Goal: Communication & Community: Answer question/provide support

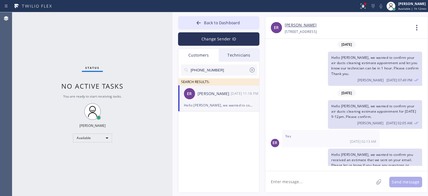
scroll to position [11, 0]
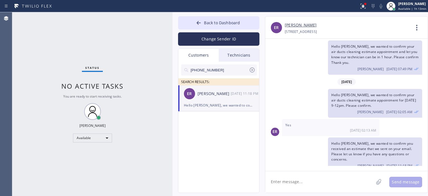
click at [254, 69] on icon at bounding box center [252, 69] width 5 height 5
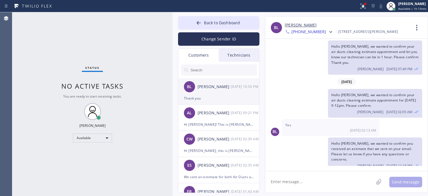
click at [216, 99] on div "Thank you" at bounding box center [219, 98] width 70 height 6
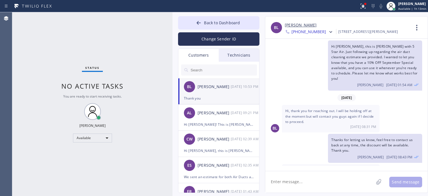
scroll to position [26, 0]
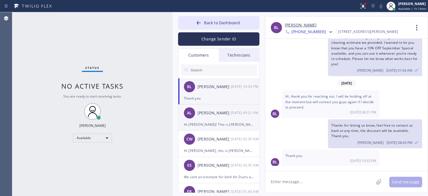
click at [212, 122] on div "Hi [PERSON_NAME]! This is [PERSON_NAME] from 5 Star Air following up on the air…" at bounding box center [219, 124] width 70 height 6
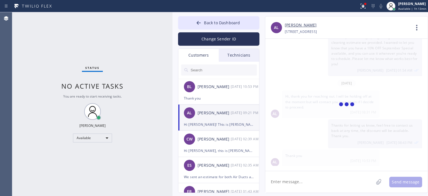
scroll to position [15, 0]
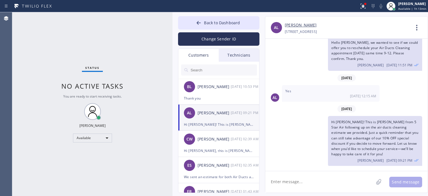
click at [213, 68] on input "text" at bounding box center [223, 69] width 67 height 11
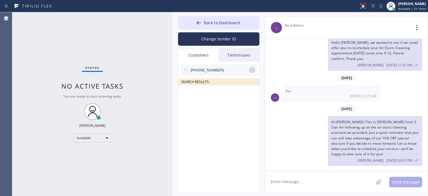
click at [230, 70] on input "[PHONE_NUMBER]" at bounding box center [219, 69] width 59 height 11
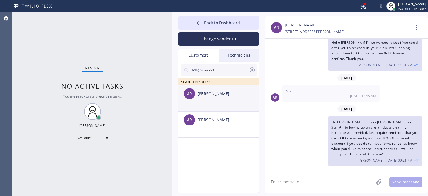
drag, startPoint x: 229, startPoint y: 96, endPoint x: 234, endPoint y: 96, distance: 4.8
click at [230, 96] on div "[PERSON_NAME]" at bounding box center [214, 94] width 33 height 6
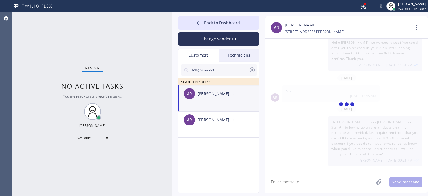
scroll to position [0, 0]
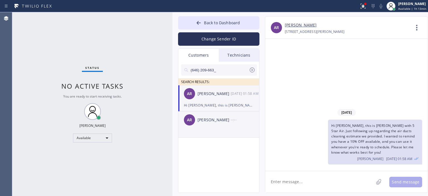
click at [231, 133] on li "AR Andrew Rosen --:--" at bounding box center [218, 124] width 81 height 26
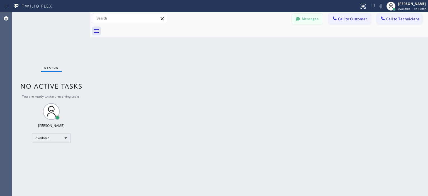
click at [312, 22] on button "Messages" at bounding box center [307, 19] width 31 height 11
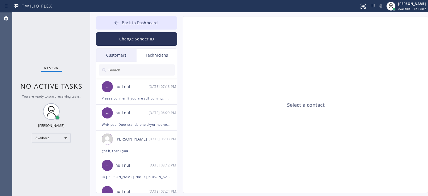
click at [126, 58] on div "Customers" at bounding box center [116, 55] width 40 height 13
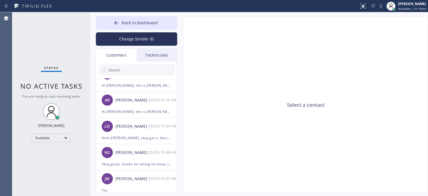
scroll to position [195, 0]
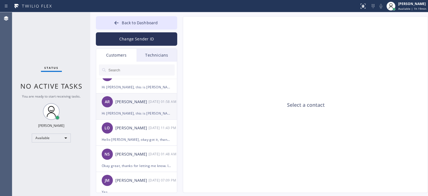
click at [142, 114] on div "Hi [PERSON_NAME], this is [PERSON_NAME] with 5 Star Air. Just following up rega…" at bounding box center [137, 113] width 70 height 6
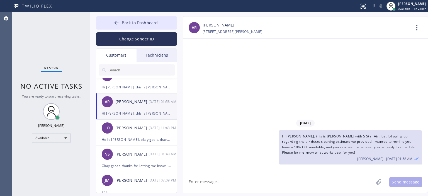
click at [144, 70] on input "text" at bounding box center [141, 69] width 67 height 11
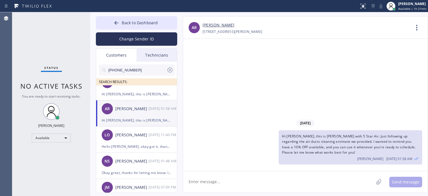
click at [144, 70] on input "[PHONE_NUMBER]" at bounding box center [137, 69] width 59 height 11
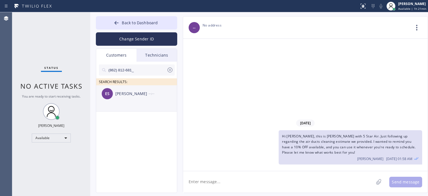
click at [148, 100] on div "ES [PERSON_NAME] --:--" at bounding box center [136, 93] width 81 height 17
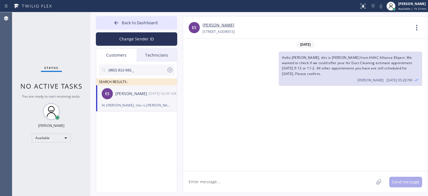
scroll to position [178, 0]
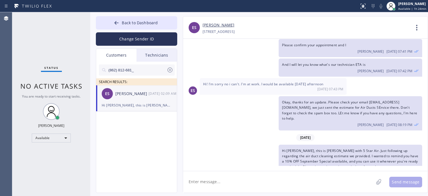
click at [168, 71] on icon at bounding box center [170, 70] width 7 height 7
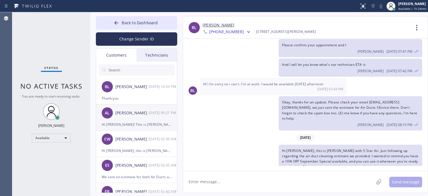
click at [142, 111] on div "[PERSON_NAME]" at bounding box center [131, 113] width 33 height 6
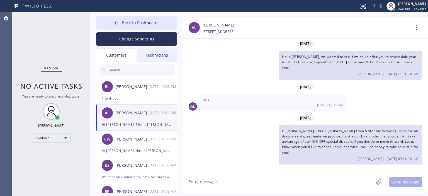
scroll to position [0, 0]
click at [366, 145] on div "Hi [PERSON_NAME]! This is [PERSON_NAME] from 5 Star Air following up on the air…" at bounding box center [351, 146] width 144 height 40
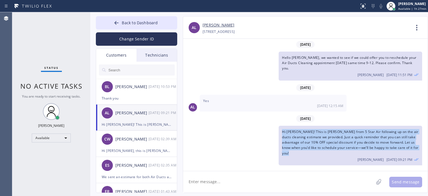
click at [366, 145] on div "Hi [PERSON_NAME]! This is [PERSON_NAME] from 5 Star Air following up on the air…" at bounding box center [351, 146] width 144 height 40
copy span "Hi [PERSON_NAME]! This is [PERSON_NAME] from 5 Star Air following up on the air…"
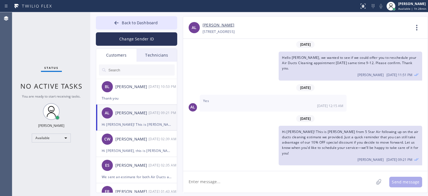
click at [126, 70] on input "text" at bounding box center [141, 69] width 67 height 11
paste input "Hi [PERSON_NAME]! This is [PERSON_NAME] from 5 Star Air following up on the air…"
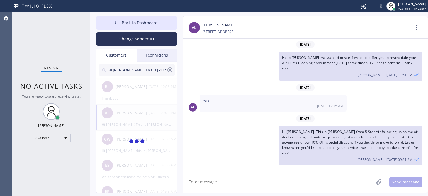
scroll to position [0, 453]
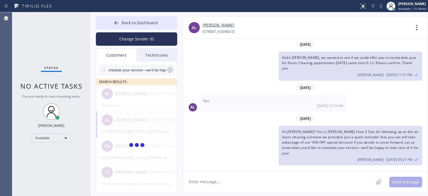
type input "Hi [PERSON_NAME]! This is [PERSON_NAME] from 5 Star Air following up on the air…"
click at [171, 70] on icon at bounding box center [170, 70] width 7 height 7
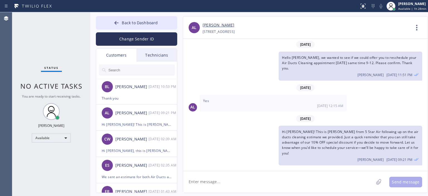
click at [145, 67] on input "text" at bounding box center [141, 69] width 67 height 11
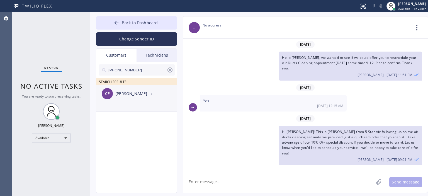
click at [136, 98] on div "CF [PERSON_NAME] --:--" at bounding box center [136, 93] width 81 height 17
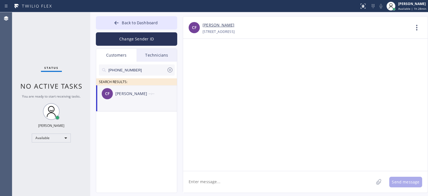
click at [230, 183] on textarea at bounding box center [278, 181] width 191 height 21
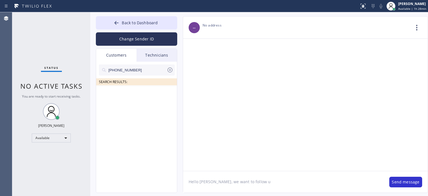
click at [145, 70] on input "[PHONE_NUMBER]" at bounding box center [137, 69] width 59 height 11
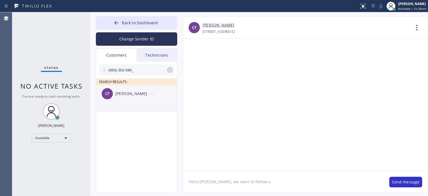
click at [144, 97] on div "CF [PERSON_NAME] --:--" at bounding box center [136, 93] width 81 height 17
click at [123, 96] on div "[PERSON_NAME]" at bounding box center [131, 94] width 33 height 6
click at [260, 184] on textarea "Hello [PERSON_NAME], we want to follow u" at bounding box center [283, 181] width 201 height 21
drag, startPoint x: 259, startPoint y: 186, endPoint x: 212, endPoint y: 182, distance: 46.7
click at [212, 182] on textarea "Hello [PERSON_NAME], we want to follow u" at bounding box center [283, 181] width 201 height 21
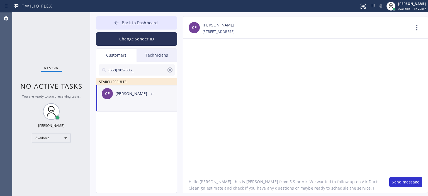
scroll to position [4, 0]
click at [274, 179] on textarea "Hello [PERSON_NAME], this is [PERSON_NAME] from 5 Star Air. We wanted to follow…" at bounding box center [283, 181] width 201 height 21
type textarea "Hello [PERSON_NAME], this is [PERSON_NAME] from 5 Star Air. We wanted to follow…"
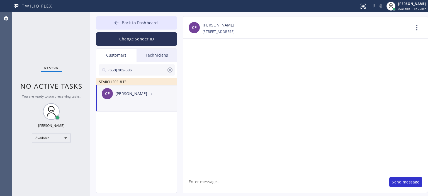
scroll to position [0, 0]
paste textarea "Hello [PERSON_NAME], this is [PERSON_NAME] from 5 Star Air. We wanted to follow…"
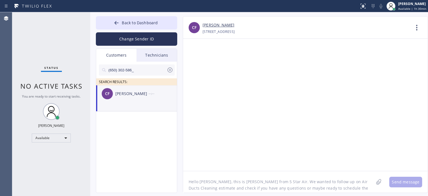
scroll to position [4, 0]
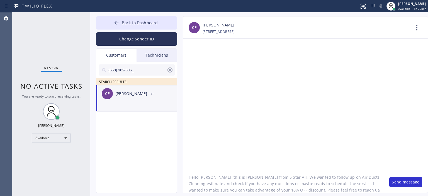
click at [197, 179] on textarea "Hello [PERSON_NAME], this is [PERSON_NAME] from 5 Star Air. We wanted to follow…" at bounding box center [283, 181] width 201 height 21
type textarea "Hi [PERSON_NAME], this is [PERSON_NAME] from 5 Star Air. We wanted to follow up…"
click at [141, 40] on button "Change Sender ID" at bounding box center [136, 38] width 81 height 13
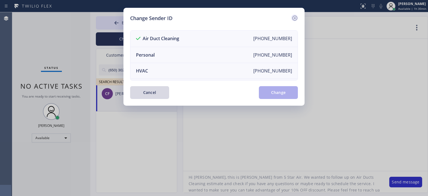
click at [295, 16] on icon at bounding box center [294, 18] width 5 height 5
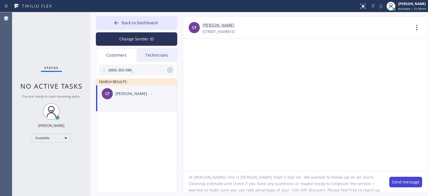
click at [398, 184] on button "Send message" at bounding box center [405, 182] width 33 height 11
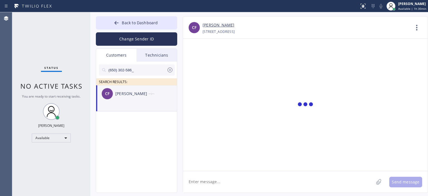
scroll to position [0, 0]
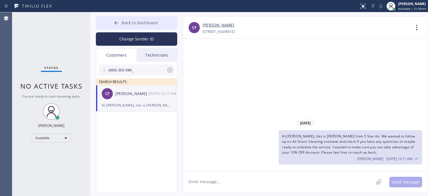
click at [117, 24] on icon at bounding box center [117, 23] width 6 height 6
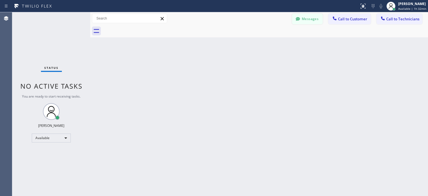
click at [310, 21] on button "Messages" at bounding box center [307, 19] width 31 height 11
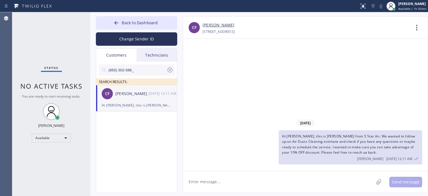
click at [171, 71] on icon at bounding box center [170, 70] width 7 height 7
click at [149, 72] on input "text" at bounding box center [141, 69] width 67 height 11
click at [138, 91] on div "[PERSON_NAME]" at bounding box center [131, 94] width 33 height 6
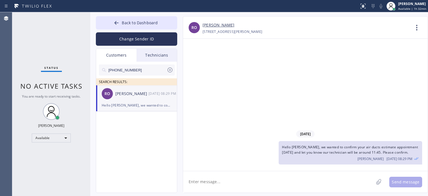
click at [236, 184] on textarea at bounding box center [278, 181] width 191 height 21
paste textarea "Hello [PERSON_NAME], this is [PERSON_NAME] from 5 Star Air. We wanted to follow…"
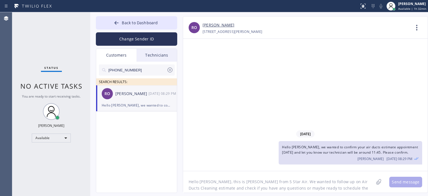
scroll to position [4, 0]
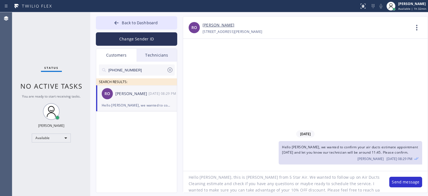
click at [209, 179] on textarea "Hello [PERSON_NAME], this is [PERSON_NAME] from 5 Star Air. We wanted to follow…" at bounding box center [283, 181] width 201 height 21
drag, startPoint x: 333, startPoint y: 178, endPoint x: 348, endPoint y: 176, distance: 16.0
click at [348, 176] on textarea "Hello [PERSON_NAME], this is [PERSON_NAME] from 5 Star Air. We wanted to follow…" at bounding box center [283, 181] width 201 height 21
drag, startPoint x: 333, startPoint y: 177, endPoint x: 315, endPoint y: 177, distance: 17.6
click at [315, 177] on textarea "Hello [PERSON_NAME], this is [PERSON_NAME] from 5 Star Air. We wanted to follow…" at bounding box center [283, 181] width 201 height 21
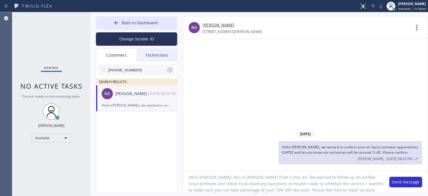
click at [310, 191] on textarea "Hello [PERSON_NAME], this is [PERSON_NAME] from 5 Star Air. We wanted to follow…" at bounding box center [283, 181] width 201 height 21
click at [309, 180] on textarea "Hello [PERSON_NAME], this is [PERSON_NAME] from 5 Star Air. We wanted to follow…" at bounding box center [283, 181] width 201 height 21
type textarea "Hello [PERSON_NAME], this is [PERSON_NAME] from 5 Star Air. We wanted to follow…"
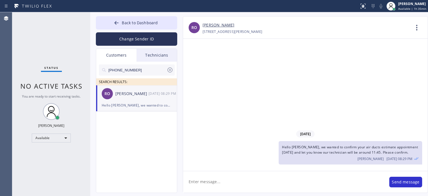
scroll to position [0, 0]
paste textarea "Hello [PERSON_NAME], this is [PERSON_NAME] from 5 Star Air. We wanted to follow…"
type textarea "Hello [PERSON_NAME], this is [PERSON_NAME] from 5 Star Air. We wanted to follow…"
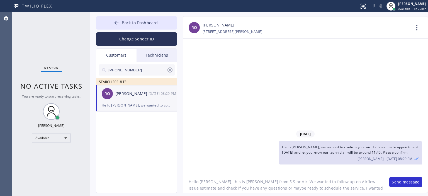
scroll to position [4, 0]
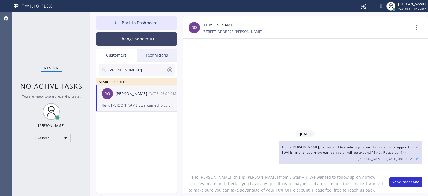
click at [144, 39] on button "Change Sender ID" at bounding box center [136, 38] width 81 height 13
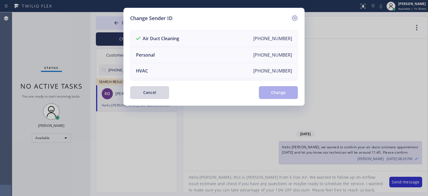
click at [295, 15] on icon at bounding box center [295, 18] width 7 height 7
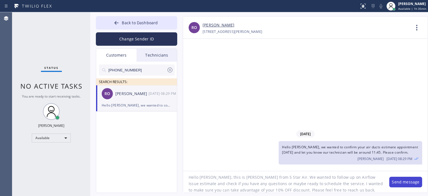
click at [400, 184] on button "Send message" at bounding box center [405, 182] width 33 height 11
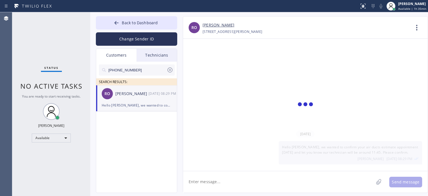
scroll to position [0, 0]
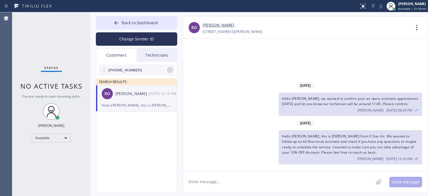
click at [168, 71] on icon at bounding box center [170, 69] width 5 height 5
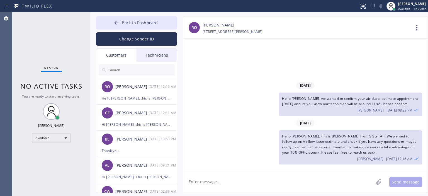
click at [146, 71] on input "text" at bounding box center [141, 69] width 67 height 11
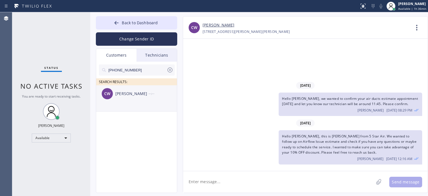
click at [145, 96] on div "[PERSON_NAME]" at bounding box center [131, 94] width 33 height 6
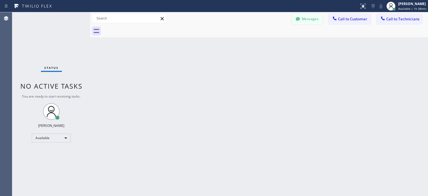
click at [301, 17] on div at bounding box center [298, 19] width 7 height 7
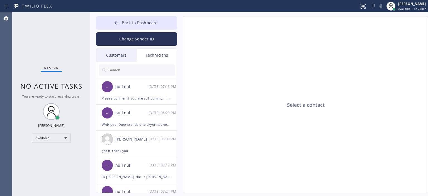
click at [139, 71] on input "text" at bounding box center [141, 69] width 67 height 11
click at [125, 51] on div "Customers" at bounding box center [116, 55] width 40 height 13
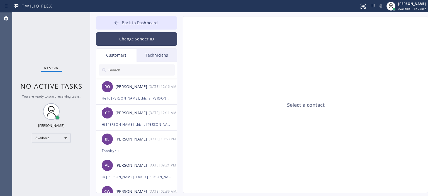
click at [134, 41] on button "Change Sender ID" at bounding box center [136, 38] width 81 height 13
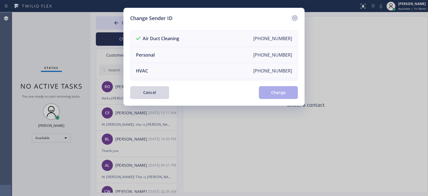
click at [294, 18] on icon at bounding box center [295, 18] width 7 height 7
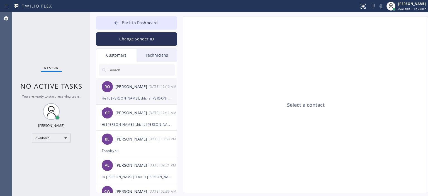
click at [139, 102] on li "RO Robert Ogden 09/27 12:16 AM Hello Robert, this is Tom from 5 Star Air. We wa…" at bounding box center [136, 91] width 81 height 26
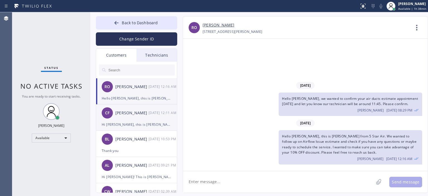
click at [143, 112] on div "[PERSON_NAME]" at bounding box center [131, 113] width 33 height 6
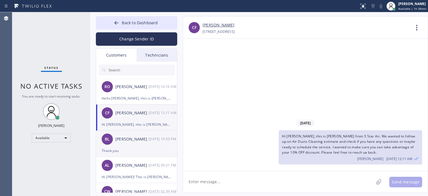
click at [134, 141] on div "[PERSON_NAME]" at bounding box center [131, 139] width 33 height 6
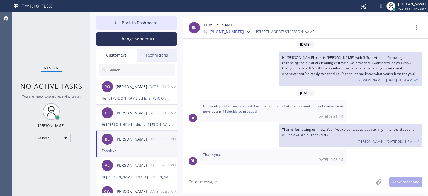
click at [126, 72] on input "text" at bounding box center [141, 69] width 67 height 11
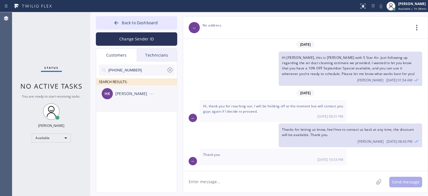
click at [139, 99] on div "HK Hamid Kelishadi --:--" at bounding box center [136, 93] width 81 height 17
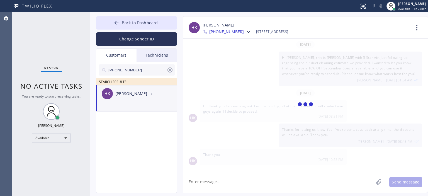
scroll to position [105, 0]
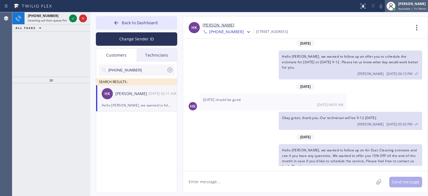
click at [403, 7] on span "Available | 1h 39min" at bounding box center [412, 9] width 28 height 4
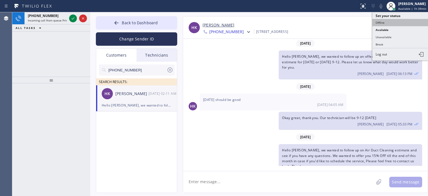
click at [391, 21] on button "Offline" at bounding box center [400, 22] width 56 height 7
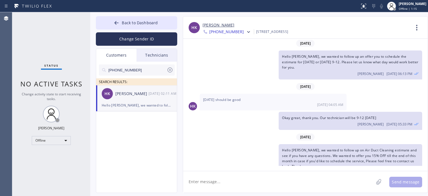
click at [21, 45] on div "Status No active tasks Change activity state to start receiving tasks. Vasyl Ku…" at bounding box center [51, 104] width 78 height 184
click at [57, 140] on div "Offline" at bounding box center [51, 140] width 39 height 9
click at [56, 153] on li "Available" at bounding box center [51, 154] width 38 height 7
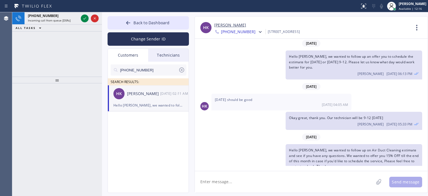
scroll to position [127, 0]
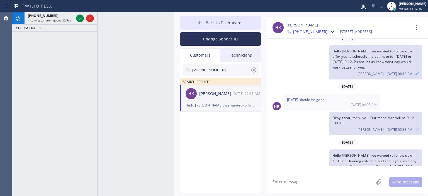
drag, startPoint x: 101, startPoint y: 30, endPoint x: 173, endPoint y: 31, distance: 72.2
click at [174, 31] on div at bounding box center [174, 104] width 0 height 184
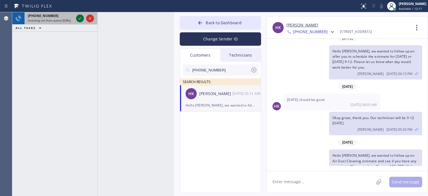
click at [81, 19] on icon at bounding box center [80, 18] width 7 height 7
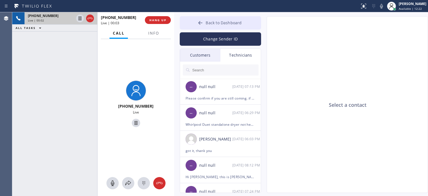
click at [196, 23] on button "Back to Dashboard" at bounding box center [220, 22] width 81 height 13
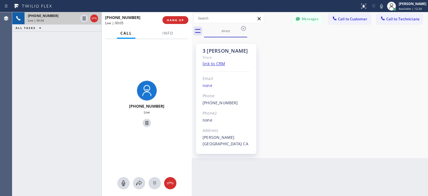
drag, startPoint x: 175, startPoint y: 27, endPoint x: 193, endPoint y: 31, distance: 18.0
click at [192, 31] on div at bounding box center [192, 104] width 0 height 184
drag, startPoint x: 104, startPoint y: 28, endPoint x: 191, endPoint y: 28, distance: 87.8
click at [191, 28] on div at bounding box center [191, 104] width 0 height 184
click at [310, 20] on button "Messages" at bounding box center [307, 19] width 31 height 11
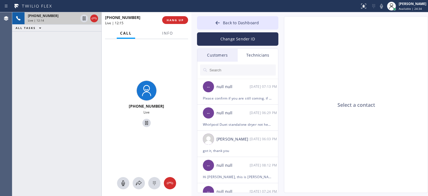
click at [226, 58] on div "Customers" at bounding box center [217, 55] width 40 height 13
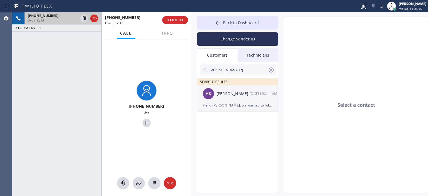
click at [248, 99] on div "HK Hamid Kelishadi 09/05 02:11 AM" at bounding box center [237, 93] width 81 height 17
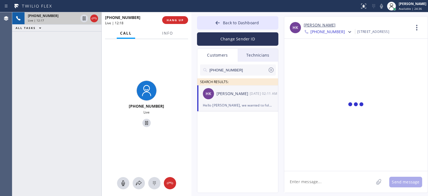
scroll to position [159, 0]
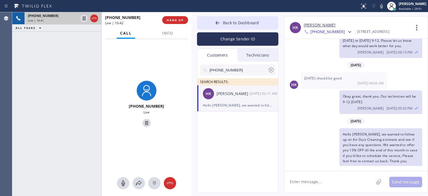
click at [27, 113] on div "+19513786464 Live | 16:41 ALL TASKS ALL TASKS ACTIVE TASKS TASKS IN WRAP UP" at bounding box center [56, 104] width 89 height 184
click at [27, 113] on div "+19513786464 Live | 16:42 ALL TASKS ALL TASKS ACTIVE TASKS TASKS IN WRAP UP" at bounding box center [56, 104] width 89 height 184
click at [175, 180] on div at bounding box center [170, 183] width 12 height 7
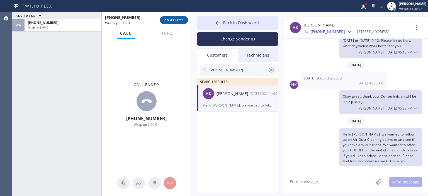
click at [181, 21] on span "COMPLETE" at bounding box center [173, 20] width 19 height 4
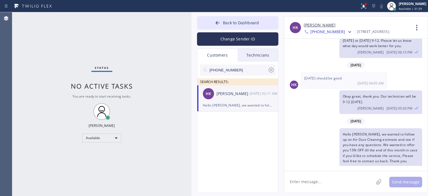
click at [311, 181] on textarea at bounding box center [328, 181] width 89 height 21
type textarea "Р"
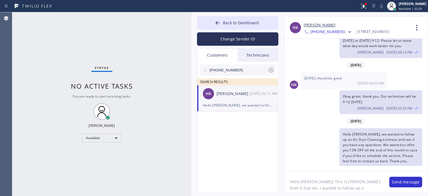
type textarea "Hello Hamid! This is Tom from 5 Star Air, I wanted to follow up on"
drag, startPoint x: 321, startPoint y: 189, endPoint x: 289, endPoint y: 181, distance: 32.9
click at [289, 181] on textarea "Hello Hamid! This is Tom from 5 Star Air, I wanted to follow up on" at bounding box center [334, 181] width 100 height 21
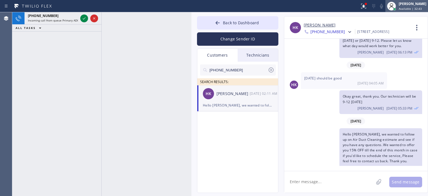
click at [411, 10] on span "Available | 32:43" at bounding box center [410, 9] width 23 height 4
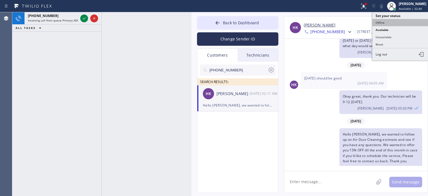
click at [384, 22] on button "Offline" at bounding box center [400, 22] width 56 height 7
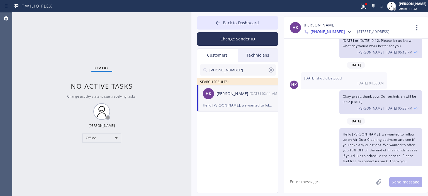
click at [322, 185] on textarea at bounding box center [328, 181] width 89 height 21
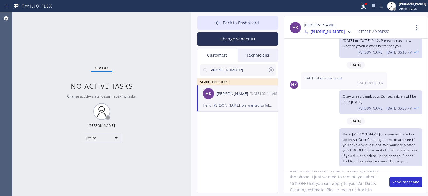
scroll to position [24, 0]
click at [322, 185] on textarea "Hello Hamid! This is Tom from 5 Star Air, I wasn't able to reach you over the p…" at bounding box center [334, 181] width 100 height 21
type textarea "Hello Hamid! This is Tom from 5 Star Air, I wasn't able to reach you over the p…"
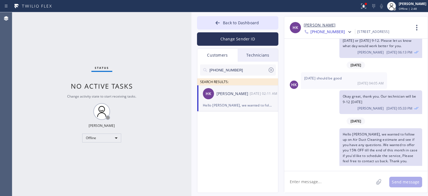
scroll to position [0, 0]
paste textarea "Hello Hamid! This is Tom from 5 Star Air, I wasn't able to reach you over the p…"
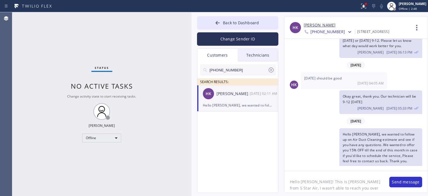
scroll to position [24, 0]
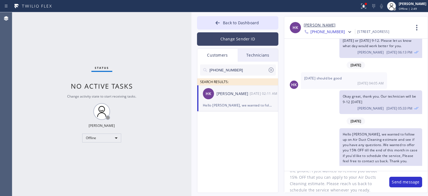
type textarea "Hello Hamid! This is Tom from 5 Star Air, I wasn't able to reach you over the p…"
click at [234, 37] on button "Change Sender ID" at bounding box center [237, 38] width 81 height 13
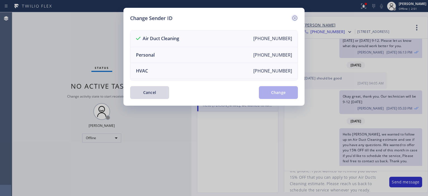
click at [293, 17] on icon at bounding box center [294, 18] width 5 height 5
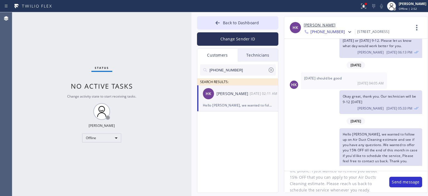
click at [340, 191] on textarea "Hello Hamid! This is Tom from 5 Star Air, I wasn't able to reach you over the p…" at bounding box center [334, 181] width 100 height 21
click at [249, 38] on button "Change Sender ID" at bounding box center [237, 38] width 81 height 13
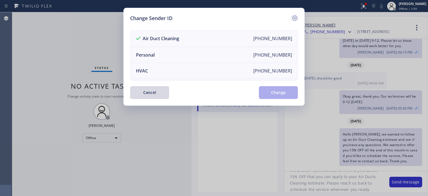
click at [294, 15] on icon at bounding box center [295, 18] width 7 height 7
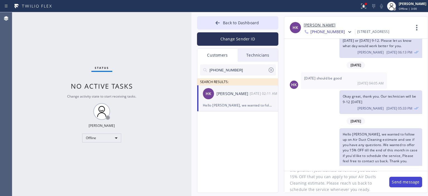
click at [404, 178] on button "Send message" at bounding box center [405, 182] width 33 height 11
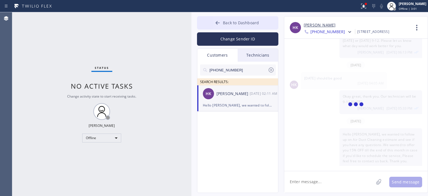
scroll to position [217, 0]
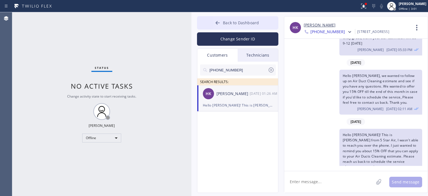
click at [220, 24] on icon at bounding box center [218, 23] width 6 height 6
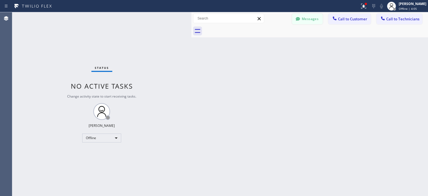
click at [311, 20] on button "Messages" at bounding box center [307, 19] width 31 height 11
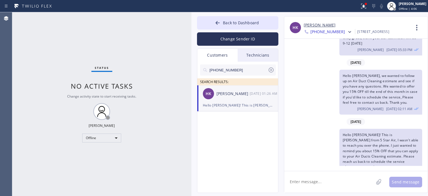
click at [272, 71] on icon at bounding box center [271, 70] width 7 height 7
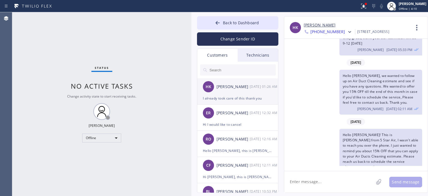
click at [254, 88] on div "09/27 01:26 AM" at bounding box center [264, 86] width 29 height 6
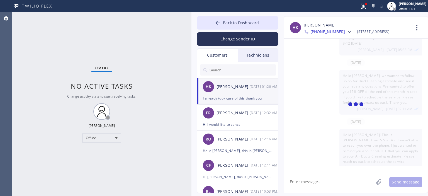
scroll to position [235, 0]
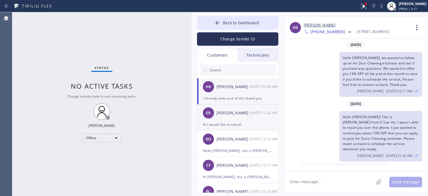
click at [246, 121] on div "Hi I would like to cancel" at bounding box center [238, 124] width 70 height 6
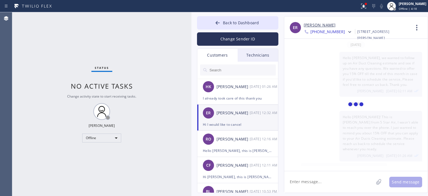
scroll to position [52, 0]
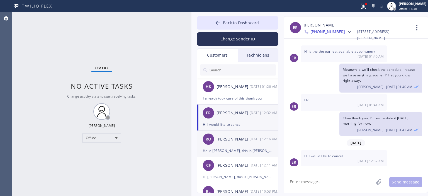
click at [249, 142] on div "[PERSON_NAME]" at bounding box center [233, 139] width 33 height 6
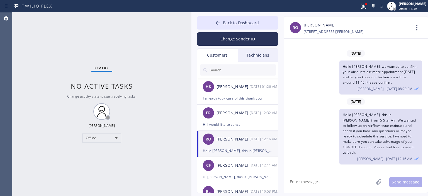
scroll to position [0, 0]
click at [247, 164] on div "[PERSON_NAME]" at bounding box center [233, 165] width 33 height 6
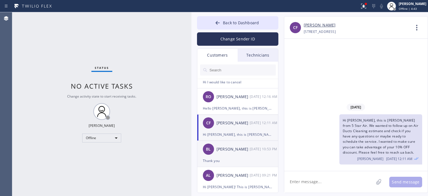
scroll to position [42, 0]
click at [245, 152] on div "[PERSON_NAME]" at bounding box center [233, 149] width 33 height 6
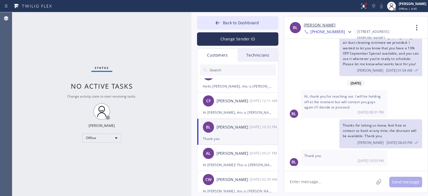
scroll to position [67, 0]
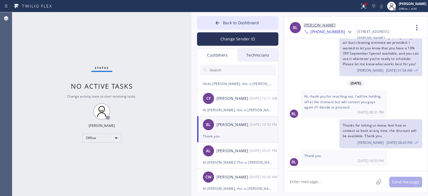
click at [245, 152] on div "[PERSON_NAME]" at bounding box center [233, 151] width 33 height 6
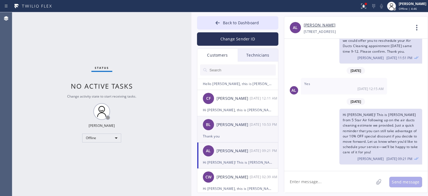
scroll to position [0, 0]
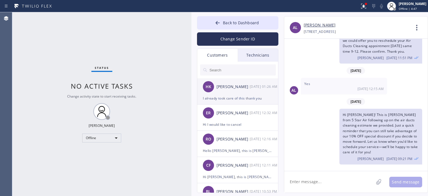
click at [230, 88] on div "[PERSON_NAME]" at bounding box center [233, 87] width 33 height 6
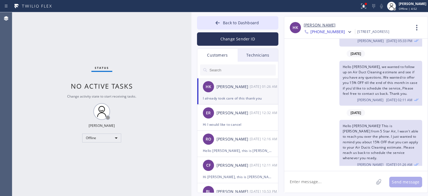
scroll to position [227, 0]
click at [326, 25] on link "[PERSON_NAME]" at bounding box center [320, 25] width 32 height 6
click at [317, 183] on textarea at bounding box center [328, 181] width 89 height 21
click at [326, 185] on textarea at bounding box center [328, 181] width 89 height 21
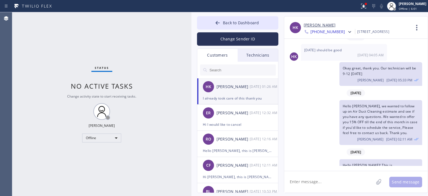
scroll to position [235, 0]
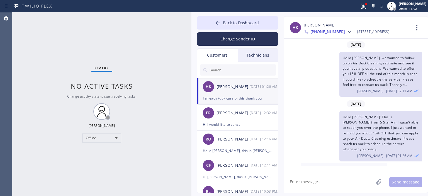
click at [314, 183] on textarea at bounding box center [328, 181] width 89 height 21
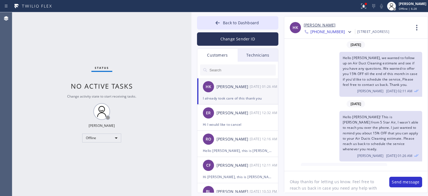
scroll to position [4, 0]
click at [315, 181] on textarea "Okay thanks for letting us know. Feel free to reach us back in case you need an…" at bounding box center [334, 181] width 100 height 21
type textarea "Okay thanks for letting us know. Feel free to reach us back in case you need an…"
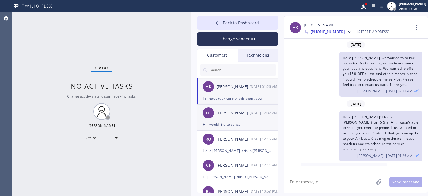
scroll to position [0, 0]
paste textarea "Okay thanks for letting us know. Feel free to reach us back in case you need an…"
type textarea "Okay thanks for letting us know. Feel free to reach us back in case you need an…"
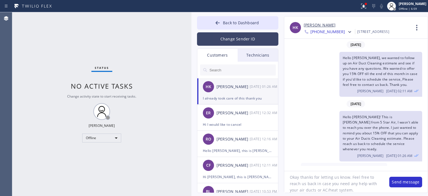
click at [236, 34] on button "Change Sender ID" at bounding box center [237, 38] width 81 height 13
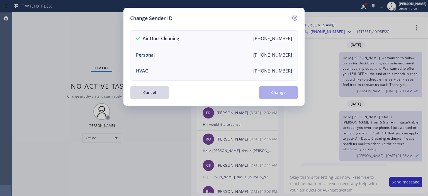
click at [294, 16] on icon at bounding box center [295, 18] width 7 height 7
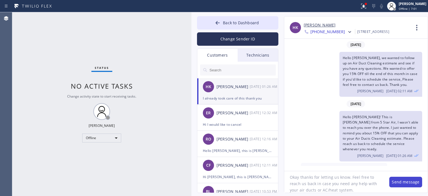
click at [404, 184] on button "Send message" at bounding box center [405, 182] width 33 height 11
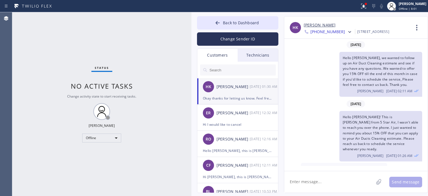
scroll to position [265, 0]
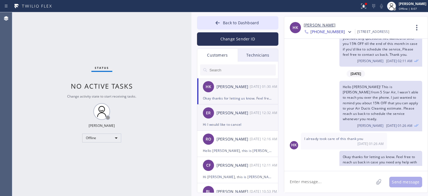
click at [246, 125] on div "Hi I would like to cancel" at bounding box center [238, 124] width 70 height 6
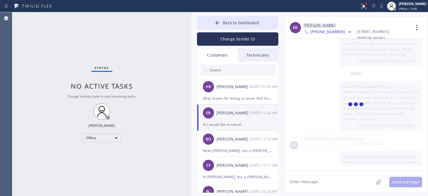
scroll to position [52, 0]
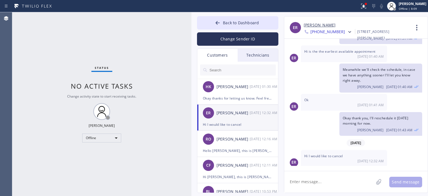
click at [311, 185] on textarea at bounding box center [328, 181] width 89 height 21
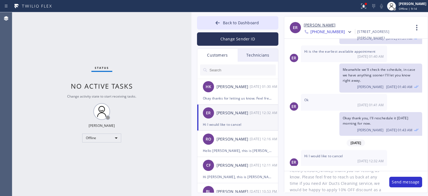
scroll to position [18, 0]
click at [311, 186] on textarea "Hello Esmeralda, thank you for letting us know. Please feel free to reach us ba…" at bounding box center [334, 181] width 100 height 21
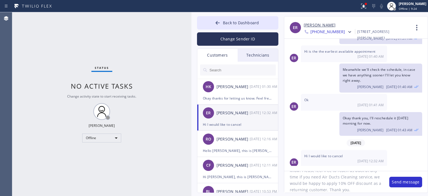
type textarea "Hello Esmeralda, thank you for letting us know. Please feel free to reach us ba…"
click at [338, 183] on textarea "Hello Esmeralda, thank you for letting us know. Please feel free to reach us ba…" at bounding box center [334, 181] width 100 height 21
click at [337, 183] on textarea "Hello Esmeralda, thank you for letting us know. Please feel free to reach us ba…" at bounding box center [334, 181] width 100 height 21
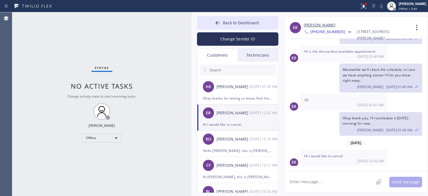
paste textarea "Hello Esmeralda, thank you for letting us know. Please feel free to reach us ba…"
type textarea "Hello Esmeralda, thank you for letting us know. Please feel free to reach us ba…"
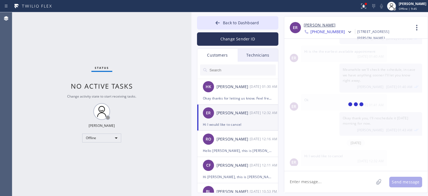
scroll to position [93, 0]
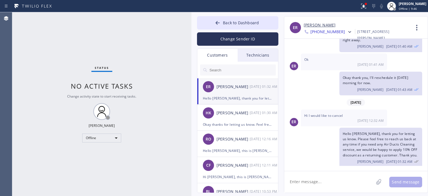
click at [314, 25] on link "[PERSON_NAME]" at bounding box center [320, 25] width 32 height 6
click at [230, 123] on div "Okay thanks for letting us know. Feel free to reach us back in case you need an…" at bounding box center [238, 124] width 70 height 6
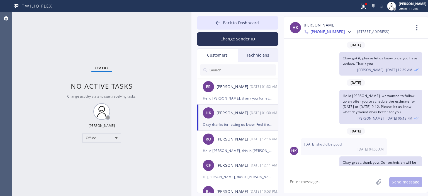
scroll to position [265, 0]
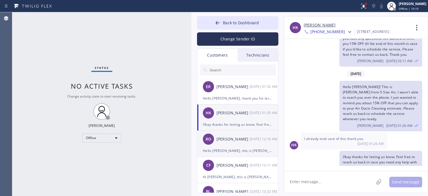
drag, startPoint x: 247, startPoint y: 142, endPoint x: 250, endPoint y: 143, distance: 3.1
click at [247, 143] on div "RO Robert Ogden 09/27 12:16 AM" at bounding box center [237, 139] width 81 height 17
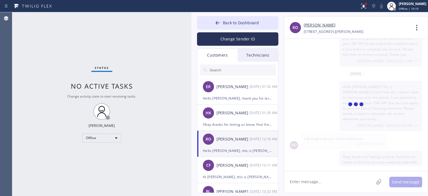
scroll to position [0, 0]
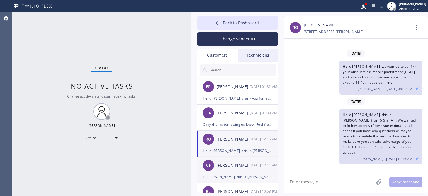
click at [243, 165] on div "[PERSON_NAME]" at bounding box center [233, 165] width 33 height 6
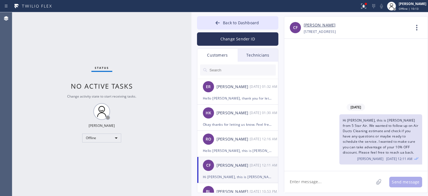
click at [227, 69] on input "text" at bounding box center [242, 69] width 67 height 11
click at [238, 68] on input "text" at bounding box center [242, 69] width 67 height 11
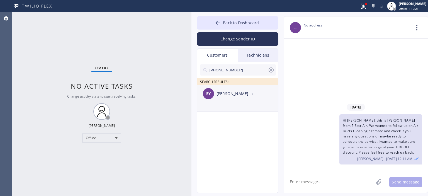
click at [234, 94] on div "Evan Yang" at bounding box center [233, 94] width 33 height 6
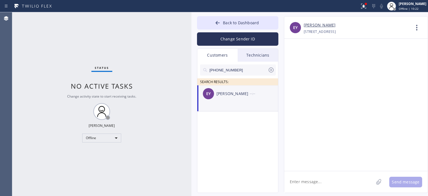
click at [311, 193] on textarea at bounding box center [328, 181] width 89 height 21
click at [239, 89] on div "EY Evan Yang --:--" at bounding box center [237, 93] width 81 height 17
click at [328, 179] on textarea at bounding box center [328, 181] width 89 height 21
type textarea "Hello Evan,"
click at [306, 182] on textarea "Hello Evan," at bounding box center [334, 181] width 100 height 21
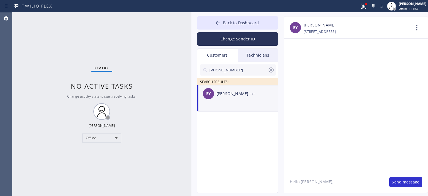
click at [306, 182] on textarea "Hello Evan," at bounding box center [334, 181] width 100 height 21
click at [305, 182] on textarea at bounding box center [328, 181] width 89 height 21
paste textarea "Hi [Customer’s Name], just following up on your air duct cleaning estimate. Don…"
drag, startPoint x: 295, startPoint y: 181, endPoint x: 333, endPoint y: 186, distance: 38.7
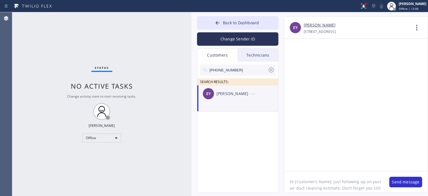
click at [331, 183] on textarea "Hi [Customer’s Name], just following up on your air duct cleaning estimate. Don…" at bounding box center [334, 181] width 100 height 21
click at [337, 186] on textarea "Hi [Customer’s Name], just following up on your air duct cleaning estimate. Don…" at bounding box center [334, 181] width 100 height 21
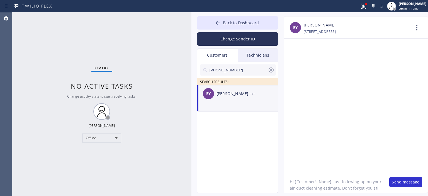
type textarea "Hi [Customer’s Name], just following up on your air duct cleaning estimate. Don…"
click at [337, 184] on textarea "Hi [Customer’s Name], just following up on your air duct cleaning estimate. Don…" at bounding box center [334, 181] width 100 height 21
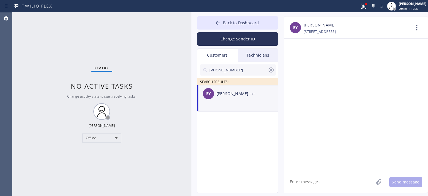
paste textarea "Hi Evan, just following up on your air ducts cleaning estimate. Don’t forget yo…"
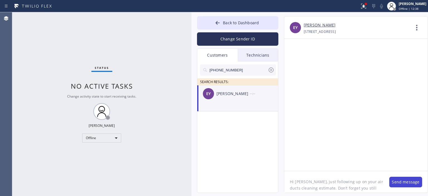
type textarea "Hi Evan, just following up on your air ducts cleaning estimate. Don’t forget yo…"
click at [400, 183] on button "Send message" at bounding box center [405, 182] width 33 height 11
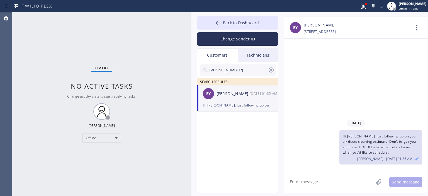
drag, startPoint x: 271, startPoint y: 71, endPoint x: 193, endPoint y: 30, distance: 87.9
click at [271, 71] on icon at bounding box center [271, 70] width 7 height 7
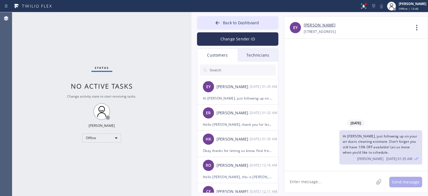
click at [232, 70] on input "text" at bounding box center [242, 69] width 67 height 11
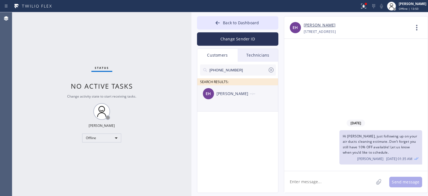
click at [229, 93] on div "[PERSON_NAME]" at bounding box center [233, 94] width 33 height 6
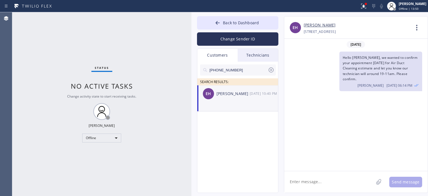
scroll to position [211, 0]
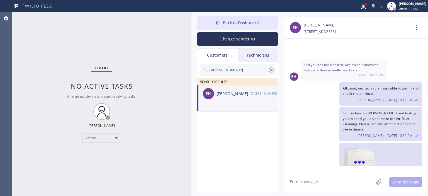
click at [316, 182] on textarea at bounding box center [328, 181] width 89 height 21
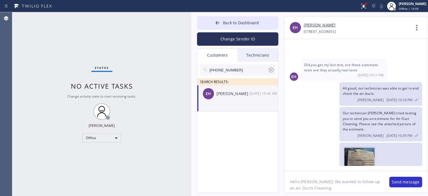
click at [362, 148] on img at bounding box center [360, 164] width 30 height 33
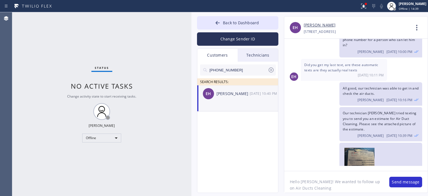
click at [317, 189] on textarea "Hello Eddie! We wanted to follow up on Air Ducts Cleaning" at bounding box center [334, 181] width 100 height 21
click at [317, 189] on textarea "Hello Eddie! We wanted to follow up on Air Ducts Cleaning and let you know you …" at bounding box center [334, 181] width 100 height 21
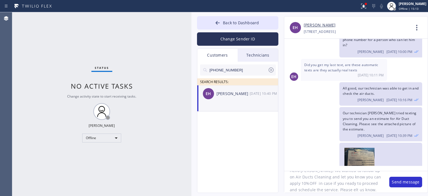
type textarea "Hello Eddie! We wanted to follow up on Air Ducts Cleaning and let you know you …"
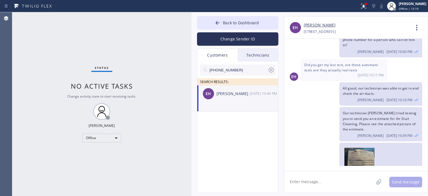
scroll to position [0, 0]
paste textarea "Hello Eddie! We wanted to follow up on Air Ducts Cleaning and let you know you …"
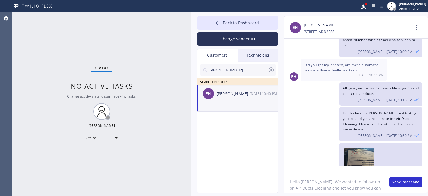
scroll to position [11, 0]
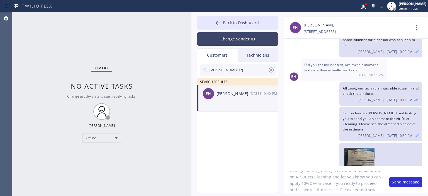
type textarea "Hello Eddie! We wanted to follow up on Air Ducts Cleaning and let you know you …"
click at [240, 38] on button "Change Sender ID" at bounding box center [237, 38] width 81 height 13
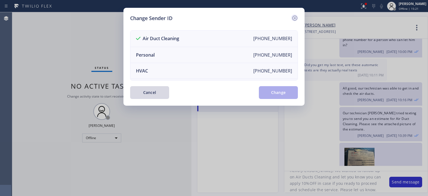
click at [292, 19] on icon at bounding box center [295, 18] width 7 height 7
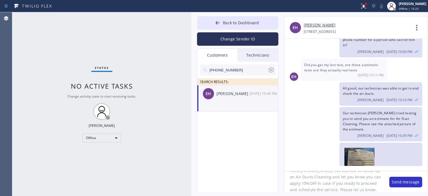
scroll to position [0, 0]
click at [402, 181] on button "Send message" at bounding box center [405, 182] width 33 height 11
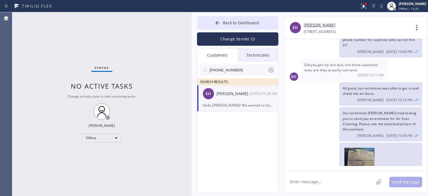
scroll to position [259, 0]
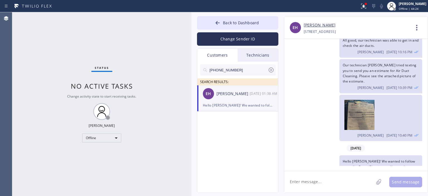
click at [270, 70] on icon at bounding box center [271, 70] width 7 height 7
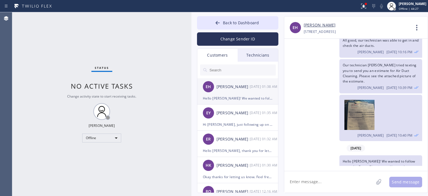
click at [246, 97] on div "Hello Eddie! We wanted to follow up on Air Ducts Cleaning and let you know you …" at bounding box center [238, 98] width 70 height 6
click at [251, 116] on div "09/27 01:35 AM" at bounding box center [264, 113] width 29 height 6
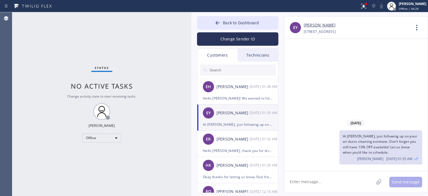
scroll to position [0, 0]
click at [252, 144] on div "ER Esmeralda Ramirez 09/27 01:32 AM" at bounding box center [237, 139] width 81 height 17
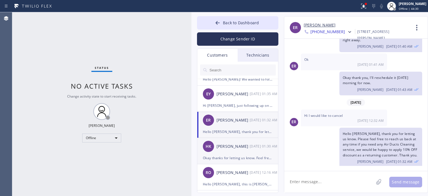
scroll to position [19, 0]
click at [259, 160] on div "Okay thanks for letting us know. Feel free to reach us back in case you need an…" at bounding box center [238, 158] width 70 height 6
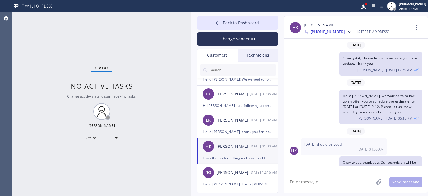
scroll to position [265, 0]
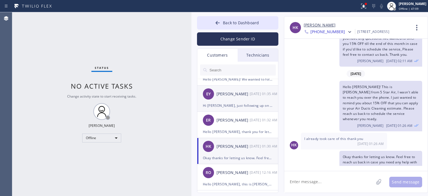
click at [242, 98] on div "EY Evan Yang 09/27 01:35 AM" at bounding box center [237, 94] width 81 height 17
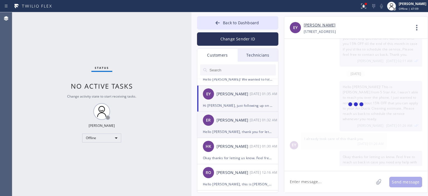
scroll to position [0, 0]
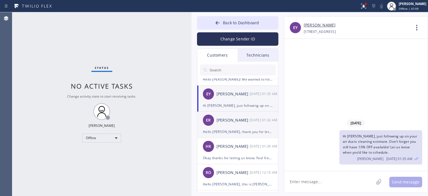
click at [245, 123] on div "[PERSON_NAME]" at bounding box center [233, 120] width 33 height 6
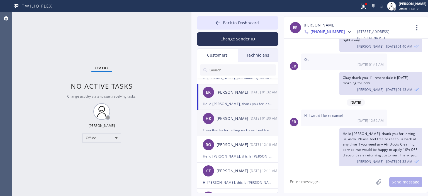
scroll to position [47, 0]
click at [246, 128] on div "Okay thanks for letting us know. Feel free to reach us back in case you need an…" at bounding box center [238, 130] width 70 height 6
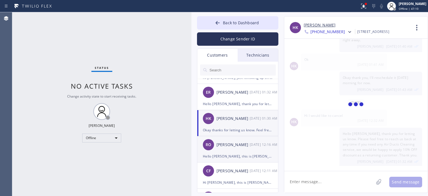
scroll to position [265, 0]
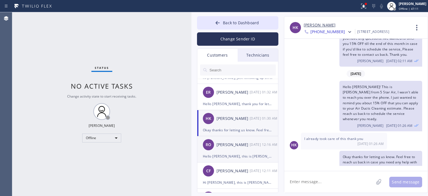
click at [249, 145] on div "[PERSON_NAME]" at bounding box center [233, 145] width 33 height 6
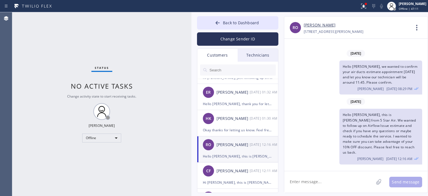
scroll to position [88, 0]
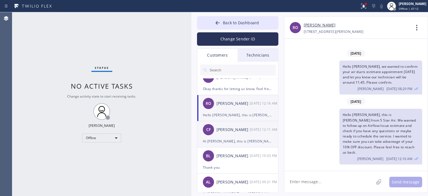
click at [241, 135] on div "CF Chen Fu 09/27 12:11 AM" at bounding box center [237, 129] width 81 height 17
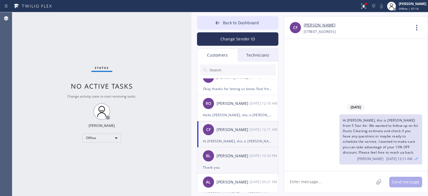
click at [237, 154] on div "[PERSON_NAME]" at bounding box center [233, 156] width 33 height 6
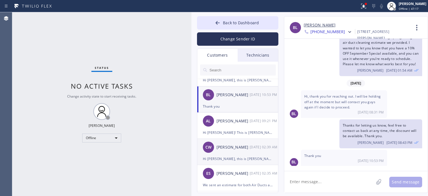
scroll to position [149, 0]
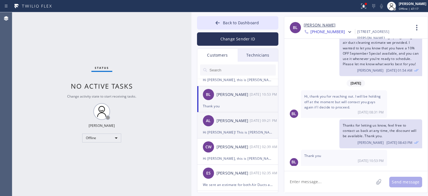
click at [236, 128] on div "AL Alexis Lopez 09/26 09:21 PM" at bounding box center [237, 120] width 81 height 17
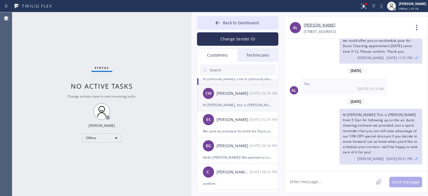
scroll to position [203, 0]
click at [238, 96] on div "CW Chris Weaver 09/26 02:39 AM" at bounding box center [237, 93] width 81 height 17
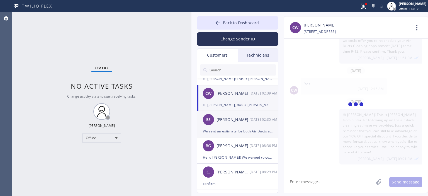
scroll to position [0, 0]
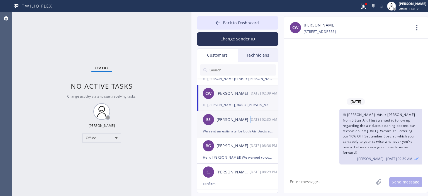
click at [251, 122] on div "[DATE] 02:35 AM" at bounding box center [264, 119] width 29 height 6
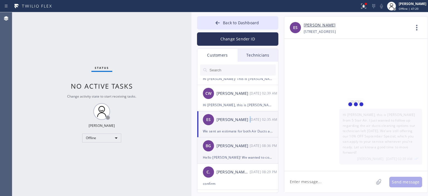
scroll to position [151, 0]
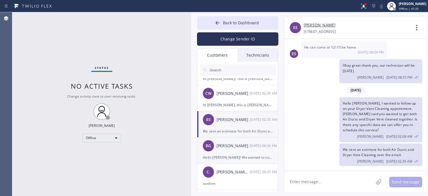
click at [239, 145] on div "[PERSON_NAME]" at bounding box center [233, 146] width 33 height 6
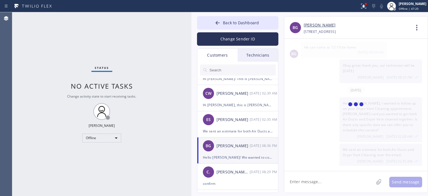
scroll to position [0, 0]
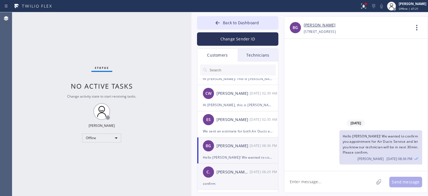
click at [239, 173] on div "[PERSON_NAME] .." at bounding box center [233, 172] width 33 height 6
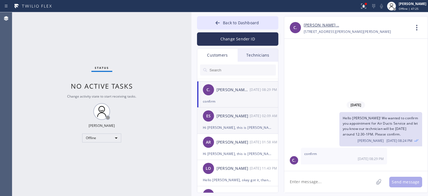
scroll to position [285, 0]
click at [237, 118] on div "[PERSON_NAME]" at bounding box center [233, 116] width 33 height 6
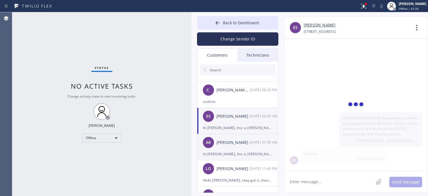
scroll to position [269, 0]
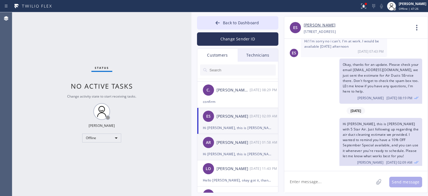
click at [244, 150] on div "AR Andrew Rosen 09/25 01:58 AM" at bounding box center [237, 142] width 81 height 17
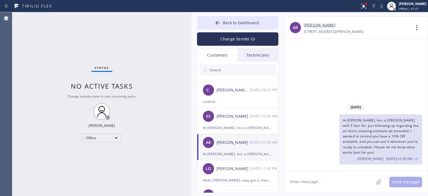
scroll to position [0, 0]
click at [234, 170] on div "[PERSON_NAME]" at bounding box center [233, 169] width 33 height 6
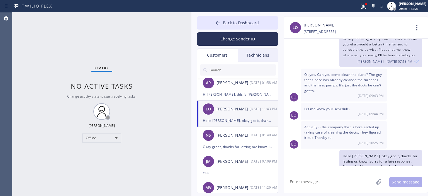
scroll to position [345, 0]
click at [240, 168] on div "JM Julissa Myles 09/23 07:09 PM" at bounding box center [237, 161] width 81 height 17
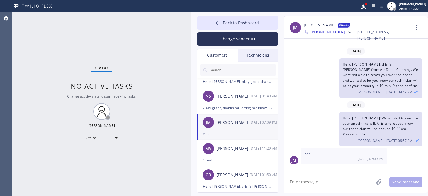
scroll to position [386, 0]
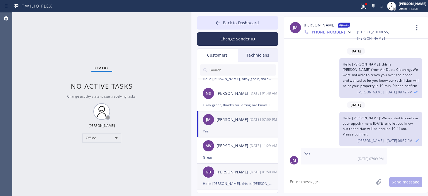
click at [241, 174] on div "[PERSON_NAME]" at bounding box center [233, 172] width 33 height 6
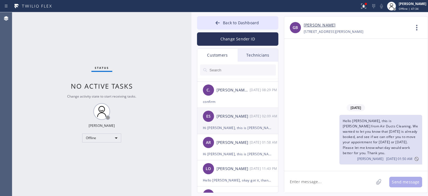
scroll to position [285, 0]
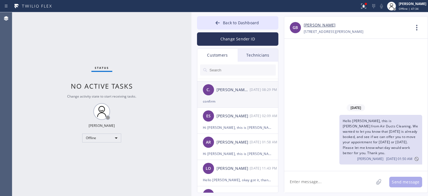
click at [243, 98] on div "C. Candace .. 09/25 08:29 PM" at bounding box center [237, 89] width 81 height 17
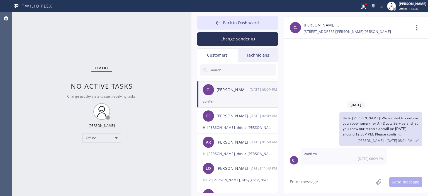
click at [307, 179] on textarea at bounding box center [328, 181] width 89 height 21
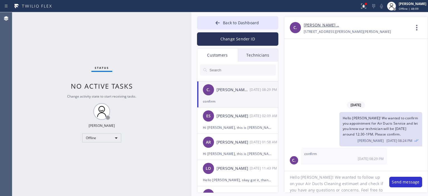
scroll to position [11, 0]
click at [307, 179] on textarea "Hello Candice! We wanted to follow up on your Air Ducts Cleaning estimaet and c…" at bounding box center [334, 181] width 100 height 21
type textarea "Hello Candice! We wanted to follow up on your Air Ducts Cleaning estimaet and c…"
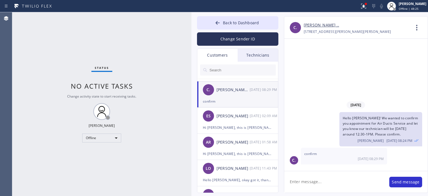
scroll to position [0, 0]
paste textarea "Hello Candice! We wanted to follow up on your Air Ducts Cleaning estimate and c…"
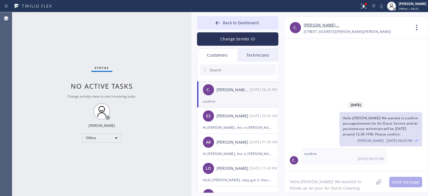
scroll to position [11, 0]
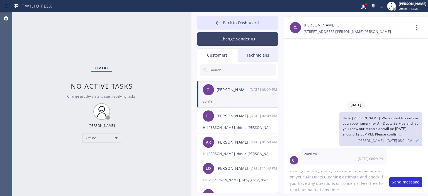
type textarea "Hello Candice! We wanted to follow up on your Air Ducts Cleaning estimate and c…"
click at [248, 36] on button "Change Sender ID" at bounding box center [237, 38] width 81 height 13
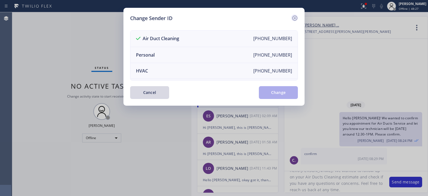
click at [293, 18] on icon at bounding box center [295, 18] width 7 height 7
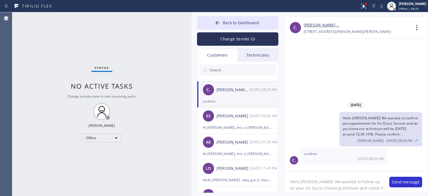
scroll to position [11, 0]
click at [395, 182] on button "Send message" at bounding box center [405, 182] width 33 height 11
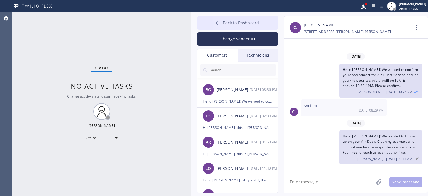
click at [216, 22] on icon at bounding box center [218, 23] width 4 height 4
